Goal: Task Accomplishment & Management: Manage account settings

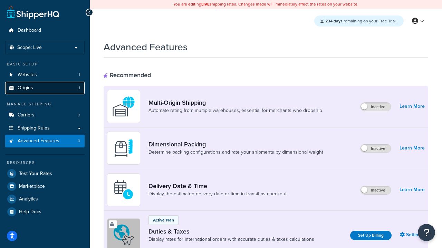
click at [49, 88] on link "Origins 1" at bounding box center [44, 88] width 79 height 13
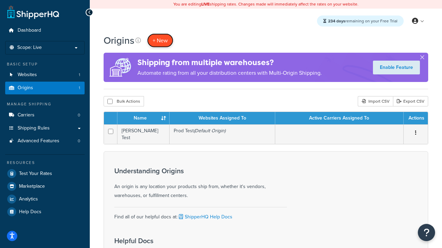
click at [159, 37] on span "+ New" at bounding box center [160, 41] width 15 height 8
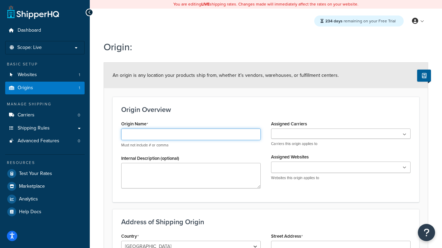
click at [158, 134] on input "Origin Name" at bounding box center [190, 135] width 139 height 12
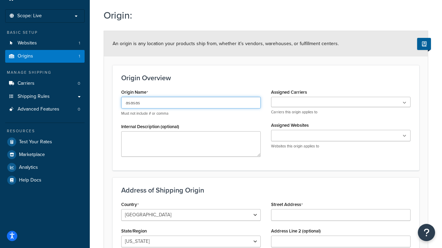
type input "asasas"
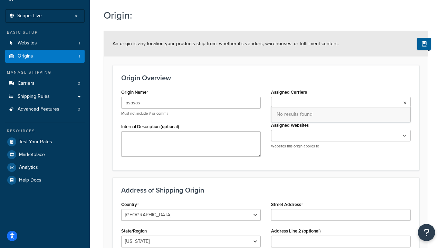
click at [302, 106] on ul at bounding box center [340, 102] width 139 height 10
click at [293, 136] on input "Assigned Websites" at bounding box center [303, 136] width 61 height 8
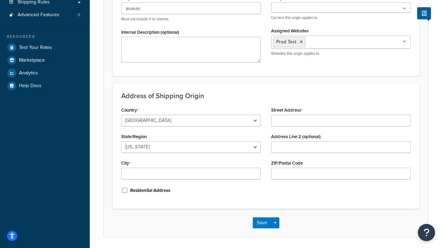
scroll to position [150, 0]
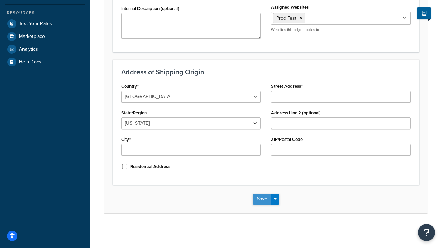
click at [266, 200] on button "Save" at bounding box center [262, 199] width 19 height 11
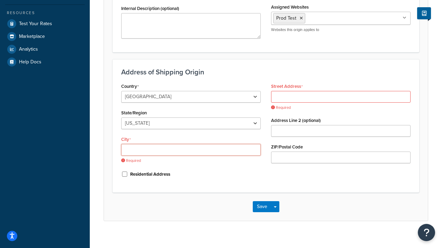
click at [162, 153] on input "City" at bounding box center [190, 150] width 139 height 12
click at [158, 118] on select "Alabama Alaska American Samoa Arizona Arkansas Armed Forces Americas Armed Forc…" at bounding box center [190, 124] width 139 height 12
select select "5"
click at [159, 150] on input "City" at bounding box center [190, 150] width 139 height 12
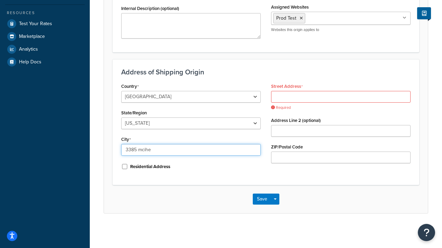
drag, startPoint x: 156, startPoint y: 149, endPoint x: 72, endPoint y: 148, distance: 83.5
click at [72, 148] on div "Dashboard Scope: Live Basic Setup Websites 1 Origins 1 Manage Shipping Carriers…" at bounding box center [221, 49] width 442 height 399
type input "irvine"
click at [289, 97] on input "Street Address" at bounding box center [340, 97] width 139 height 12
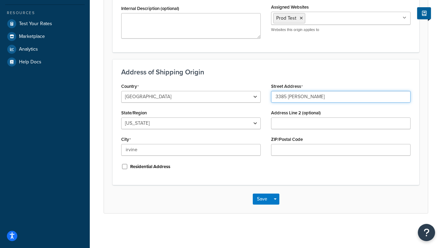
type input "3385 [PERSON_NAME]"
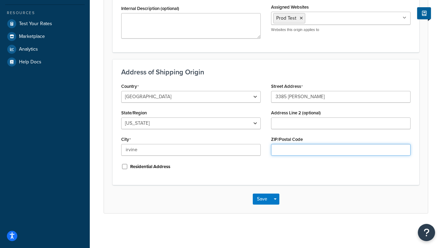
click at [352, 149] on input "ZIP/Postal Code" at bounding box center [340, 150] width 139 height 12
type input "92612"
click at [264, 199] on button "Save" at bounding box center [262, 199] width 19 height 11
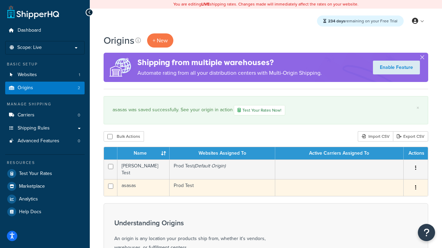
click at [413, 186] on button "button" at bounding box center [416, 188] width 10 height 11
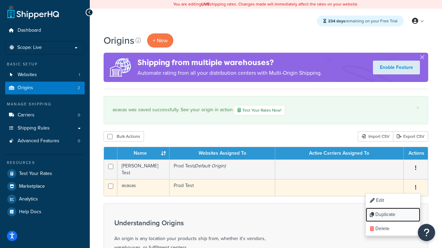
click at [390, 216] on link "Duplicate" at bounding box center [392, 215] width 55 height 14
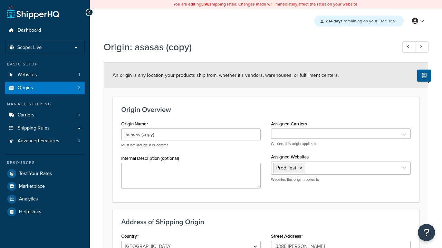
select select "5"
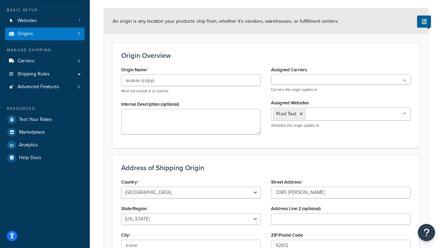
scroll to position [150, 0]
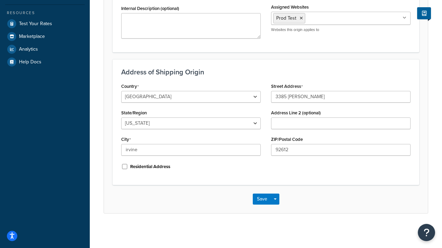
click at [256, 193] on div "Save Save Dropdown Save and Edit Save and Duplicate Save and Create New" at bounding box center [266, 199] width 324 height 28
click at [256, 200] on button "Save" at bounding box center [262, 199] width 19 height 11
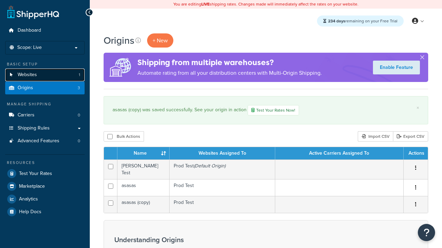
click at [68, 78] on link "Websites 1" at bounding box center [44, 75] width 79 height 13
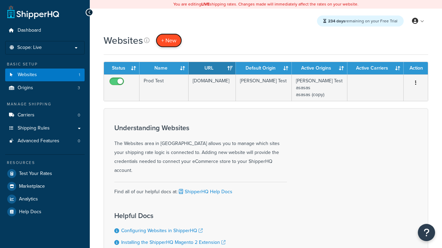
click at [165, 40] on span "+ New" at bounding box center [168, 41] width 15 height 8
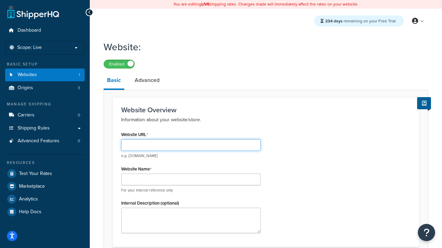
click at [181, 141] on input "Website URL" at bounding box center [190, 145] width 139 height 12
type input "[DOMAIN_NAME]"
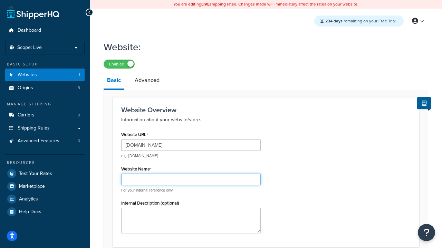
click at [182, 181] on input "Website Name" at bounding box center [190, 180] width 139 height 12
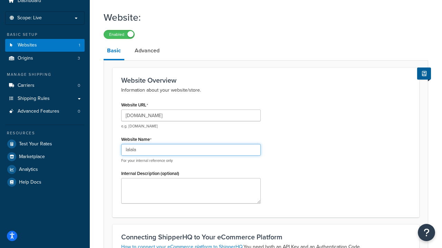
scroll to position [236, 0]
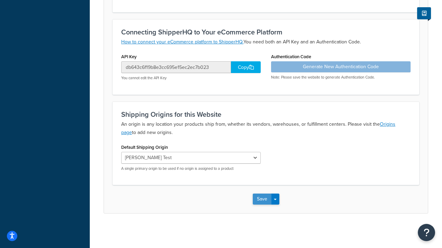
type input "lalala"
click at [267, 204] on button "Save" at bounding box center [262, 199] width 19 height 11
